Goal: Task Accomplishment & Management: Manage account settings

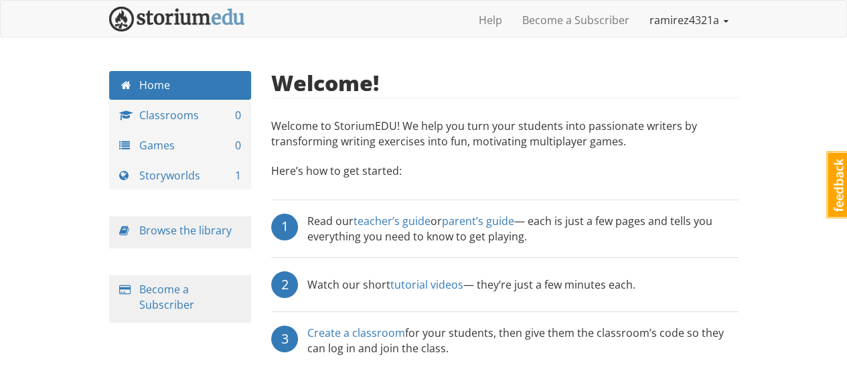
click at [711, 19] on link "ramirez4321a" at bounding box center [688, 19] width 99 height 33
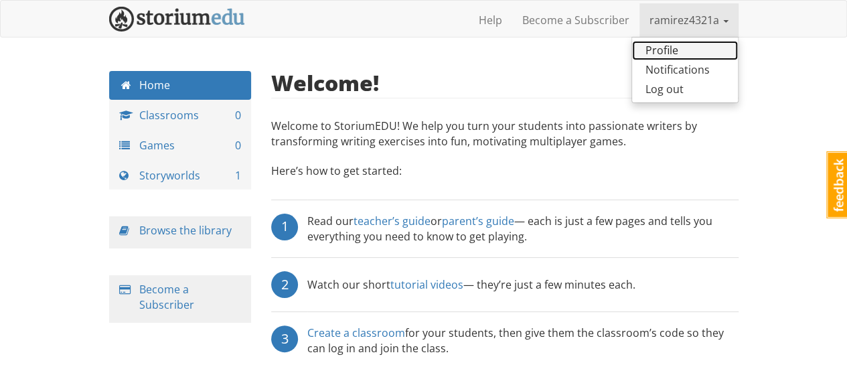
click at [694, 50] on link "Profile" at bounding box center [685, 50] width 106 height 19
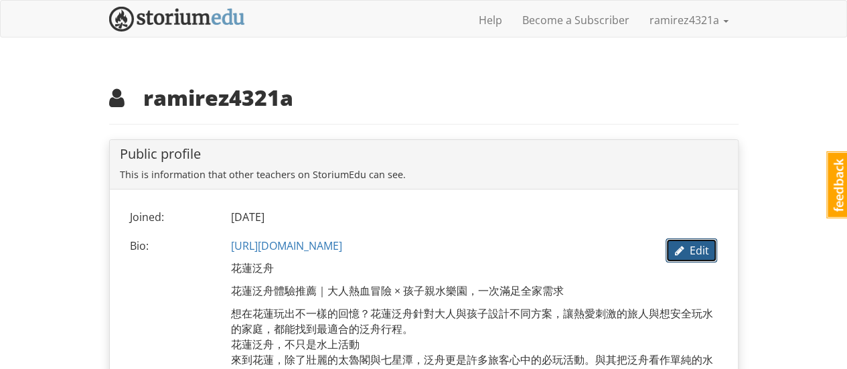
click at [685, 244] on span "Edit" at bounding box center [691, 250] width 34 height 15
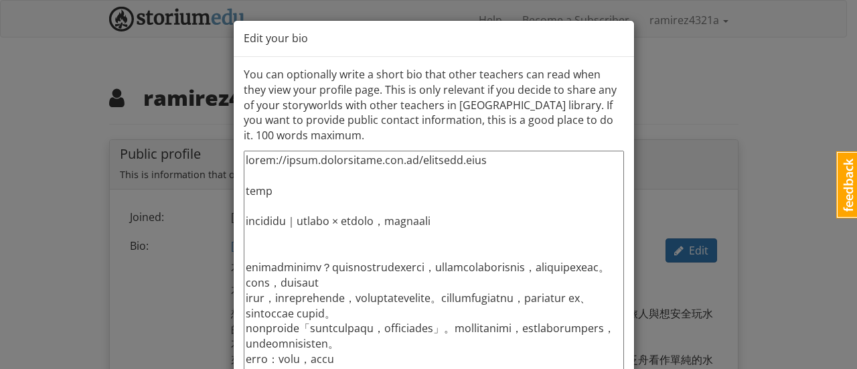
drag, startPoint x: 486, startPoint y: 161, endPoint x: 195, endPoint y: 143, distance: 291.1
click at [195, 143] on div "Edit your bio You can optionally write a short bio that other teachers can read…" at bounding box center [428, 184] width 857 height 369
paste textarea "boat"
type textarea "lorem://ipsu.dolorsitame.con.ad/elitsedd.eius temp incididu｜utlabo × etdolo，mag…"
type textarea "x"
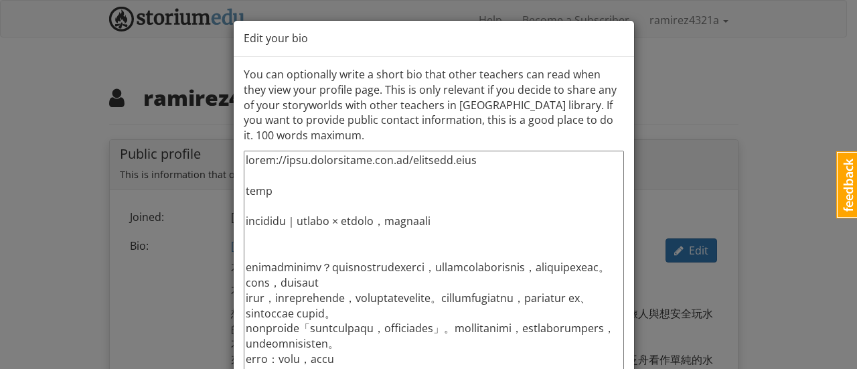
type textarea "lorem://ipsu.dolorsitame.con.ad/elitsedd.eius temp incididu｜utlabo × etdolo，mag…"
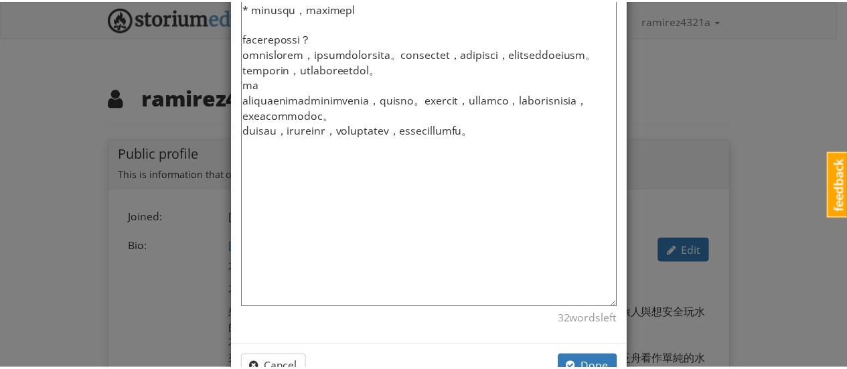
scroll to position [1018, 0]
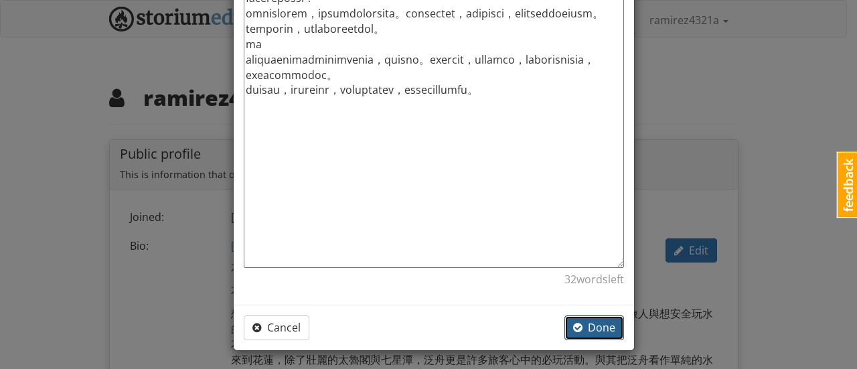
click at [603, 327] on span "Done" at bounding box center [594, 327] width 42 height 15
type textarea "x"
